Goal: Find specific page/section: Find specific page/section

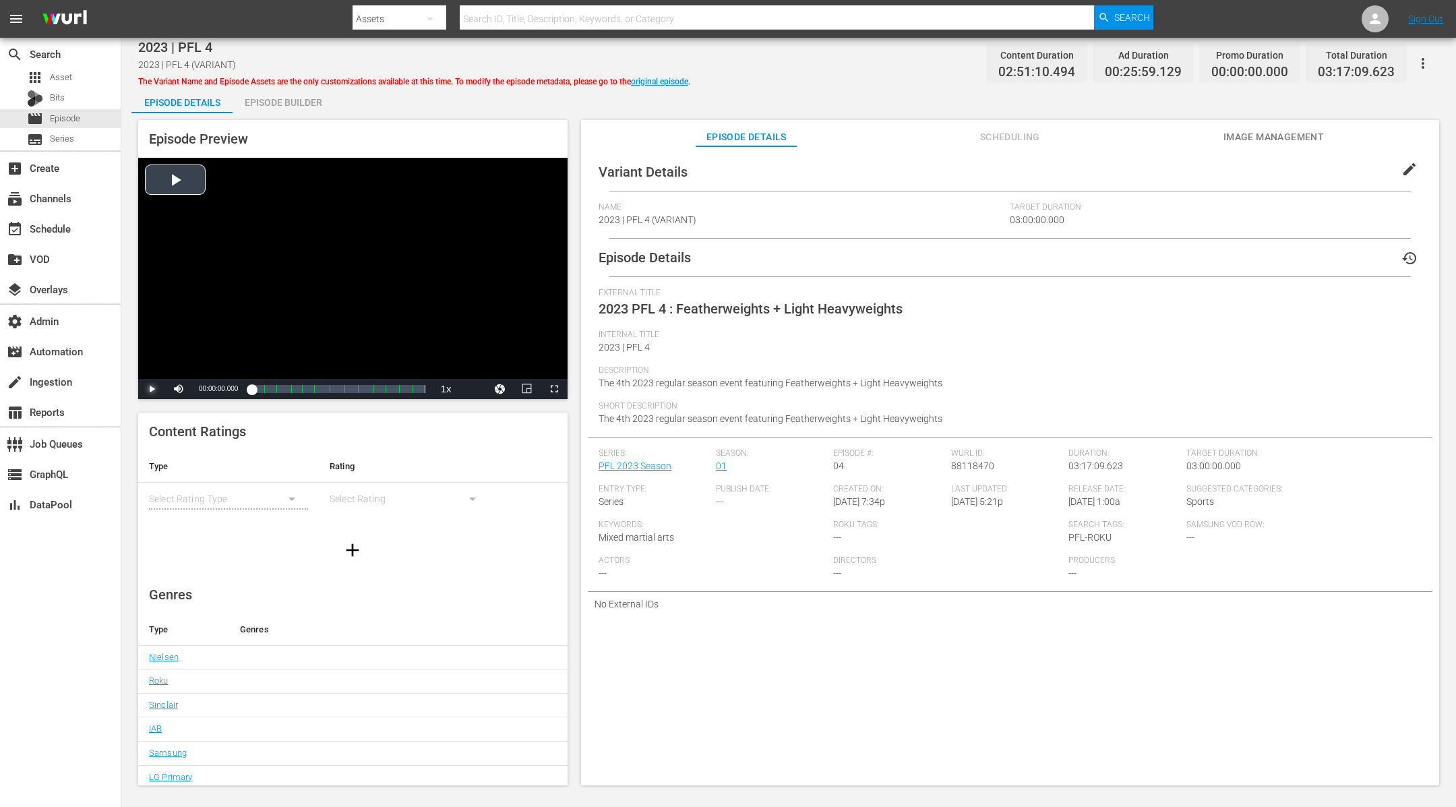
click at [152, 389] on span "Video Player" at bounding box center [152, 389] width 0 height 0
click at [554, 389] on span "Video Player" at bounding box center [554, 389] width 0 height 0
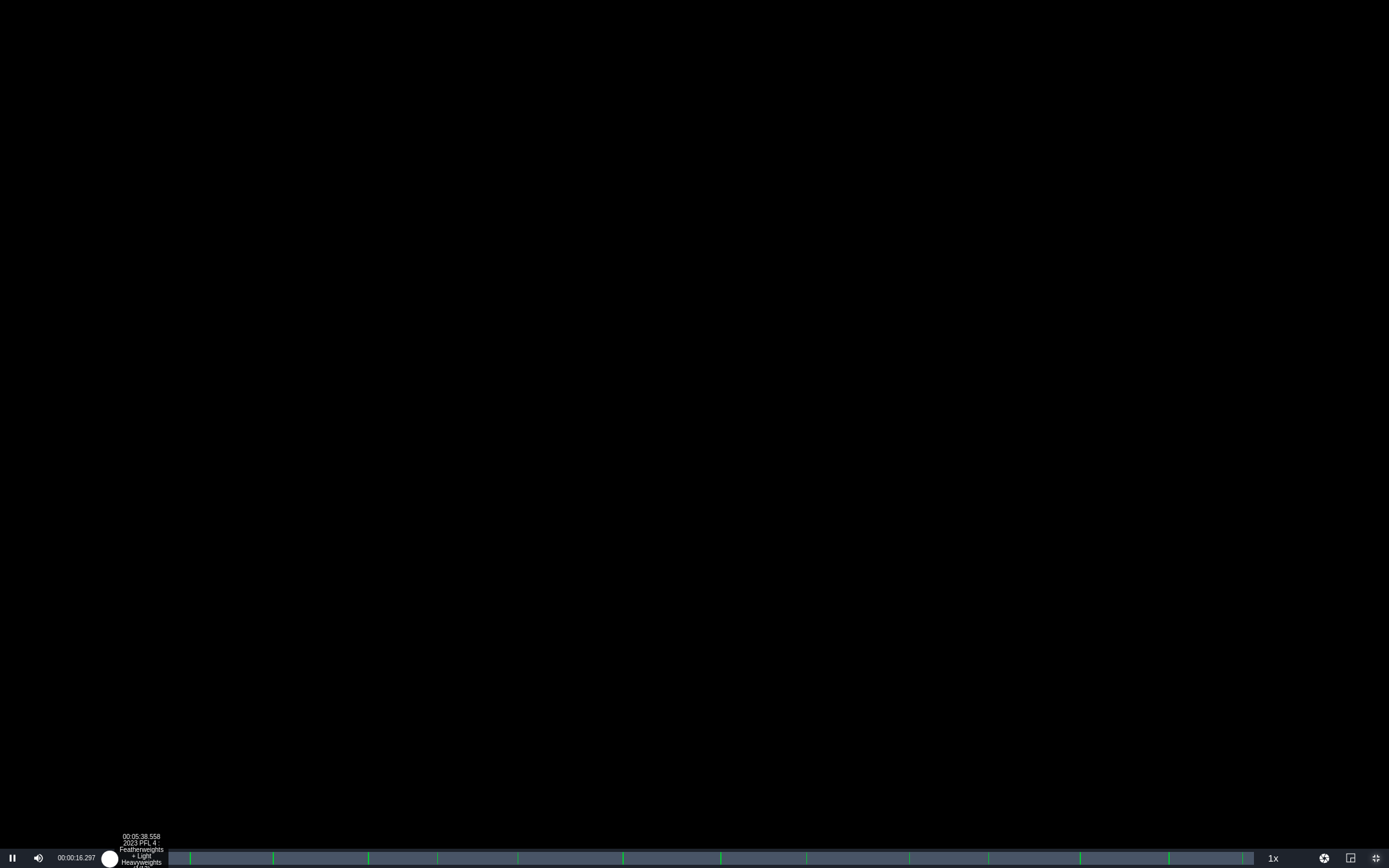
click at [141, 769] on div "Loaded : 0.58% 00:05:38.558 2023 PFL 4 : Featherweights + Light Heavyweights (1…" at bounding box center [680, 858] width 1146 height 12
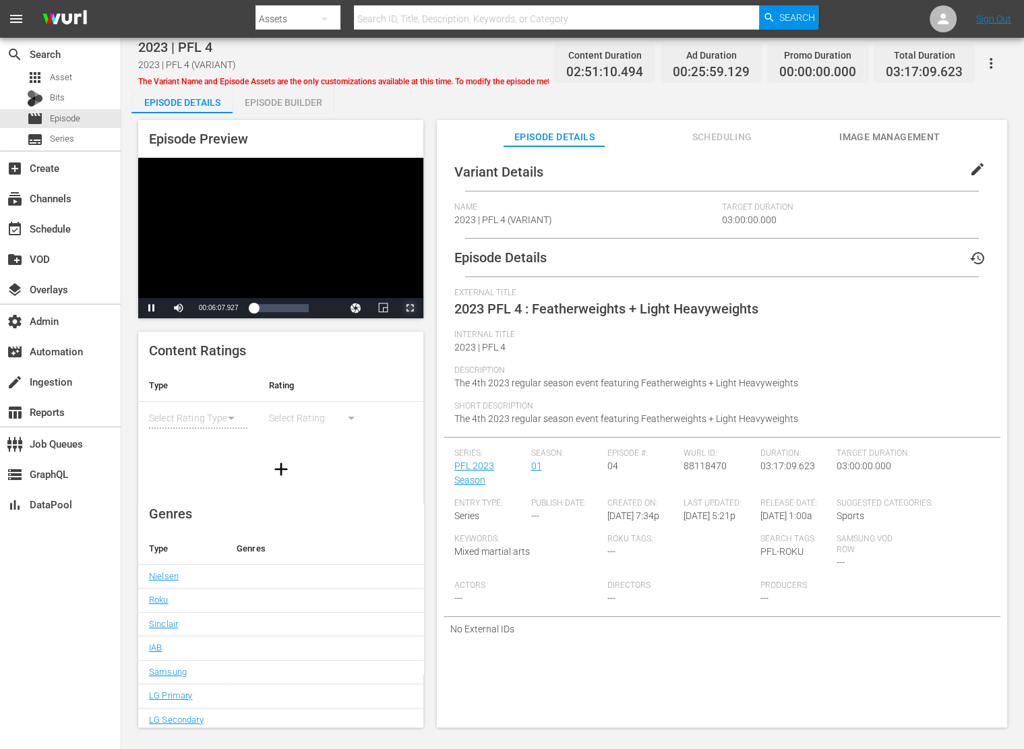
click at [410, 308] on span "Video Player" at bounding box center [410, 308] width 0 height 0
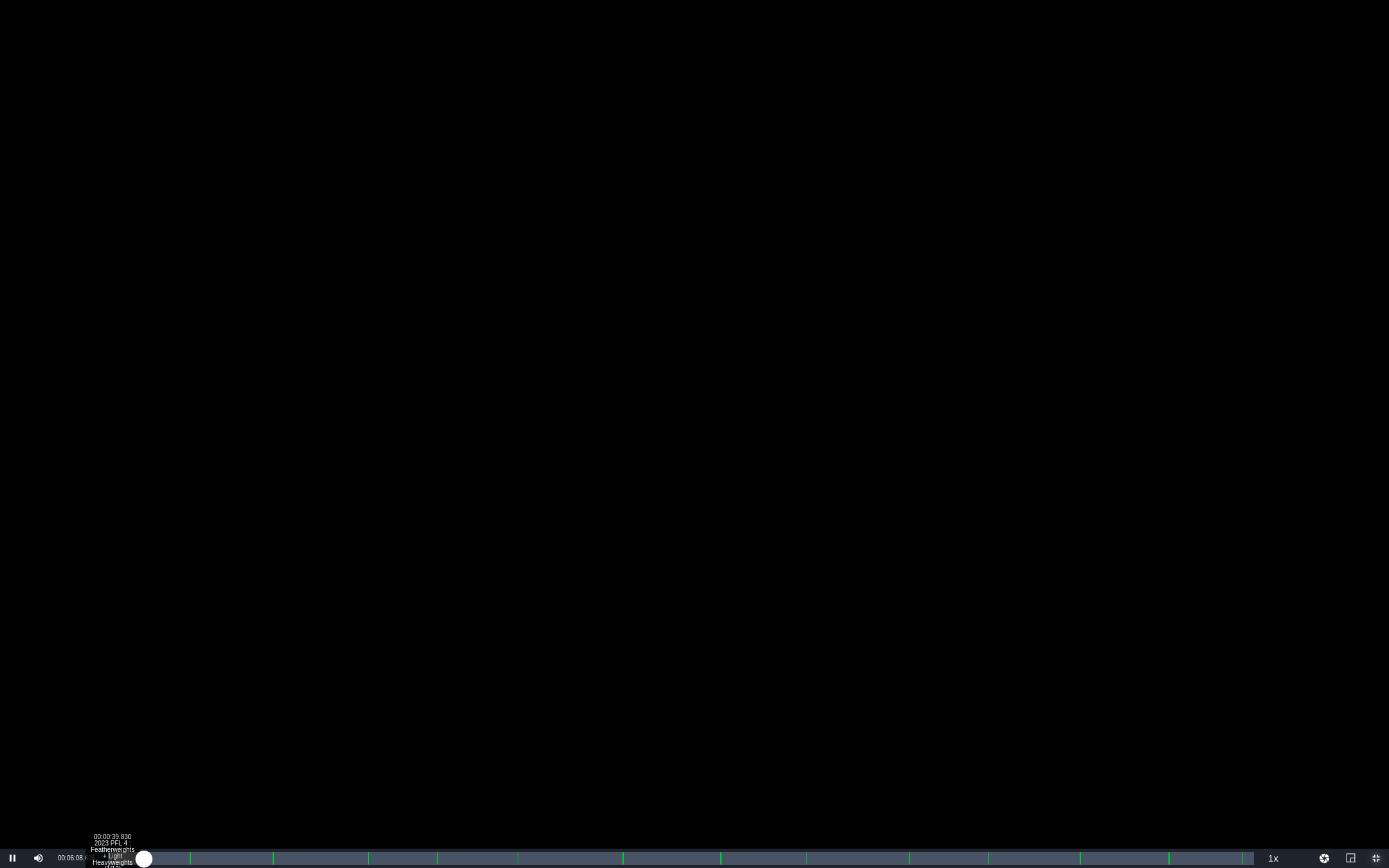
click at [113, 769] on div "00:00:39.830 2023 PFL 4 : Featherweights + Light Heavyweights (1/13)" at bounding box center [112, 858] width 1 height 12
click at [114, 769] on div "00:02:12.767" at bounding box center [114, 858] width 12 height 12
click at [114, 769] on div "00:00:59.760" at bounding box center [111, 858] width 6 height 12
click at [112, 769] on div "00:00:59.920" at bounding box center [111, 858] width 6 height 12
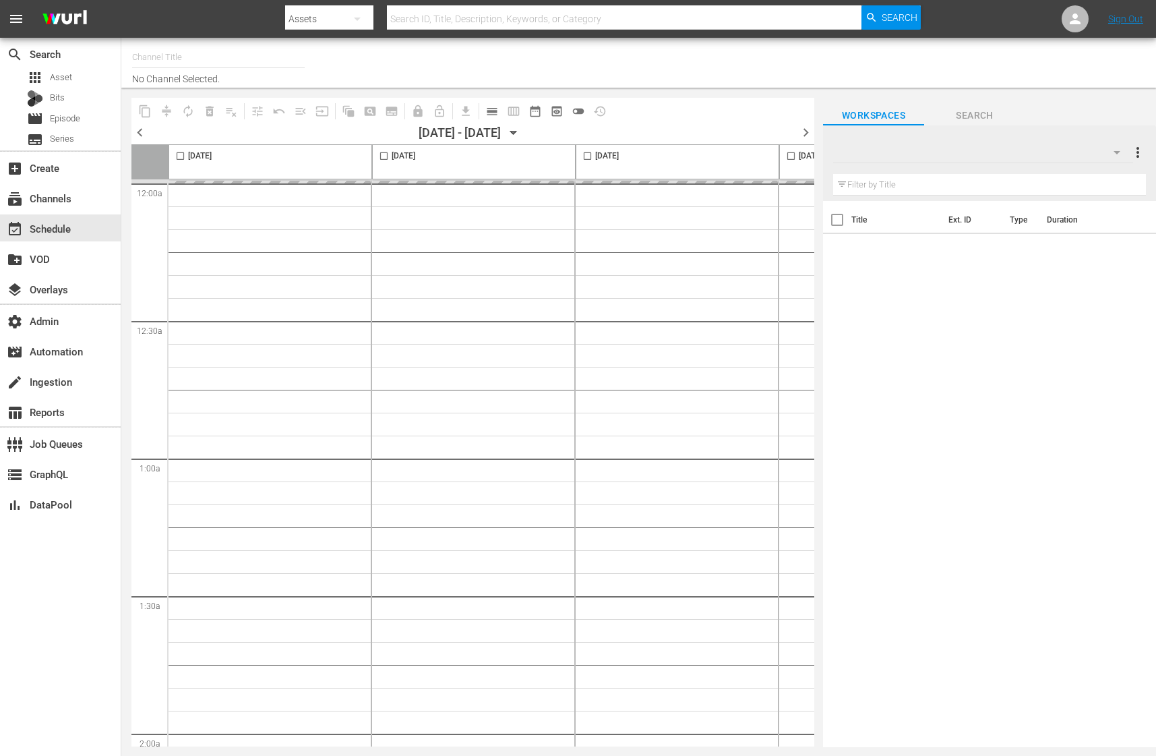
type input "Midsomer Murders (994)"
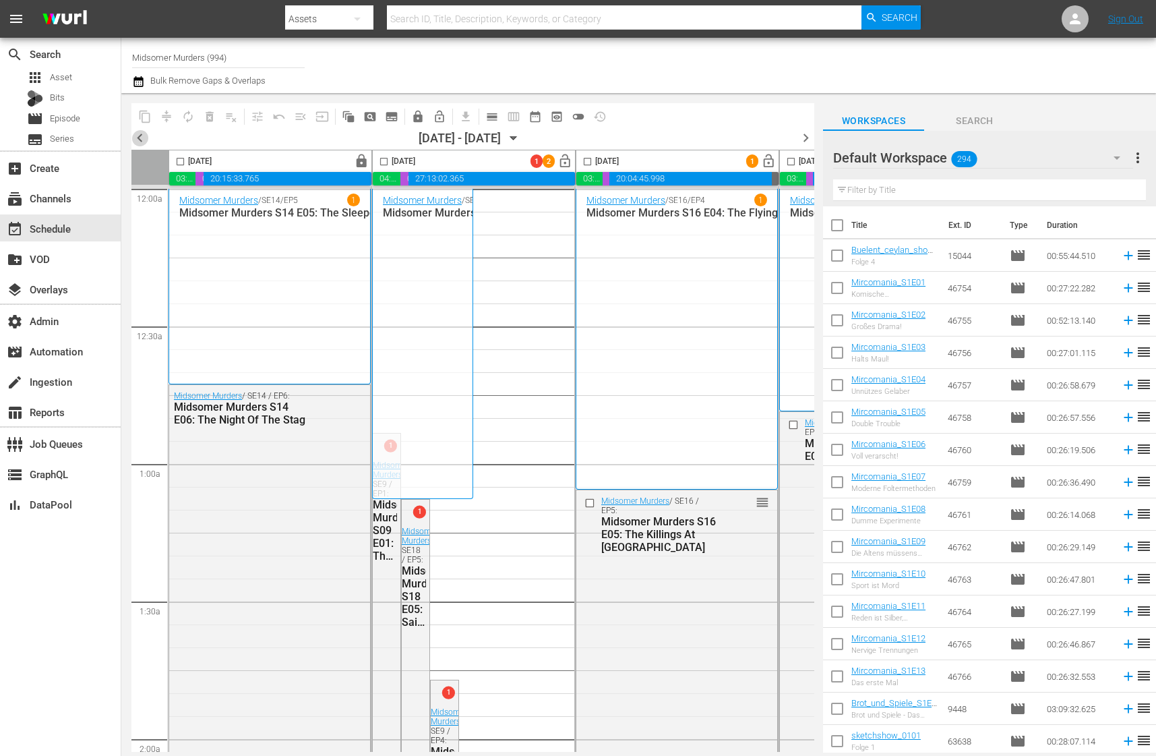
click at [143, 136] on span "chevron_left" at bounding box center [139, 137] width 17 height 17
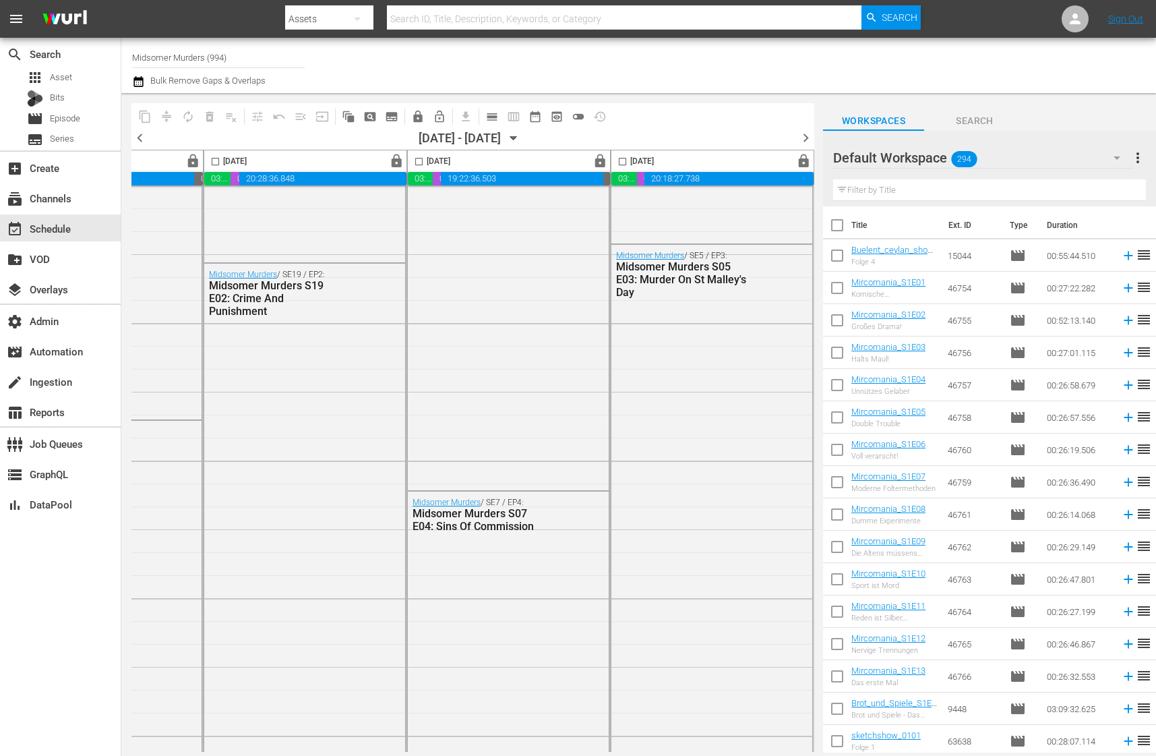
scroll to position [1651, 783]
